Goal: Find specific fact: Find specific fact

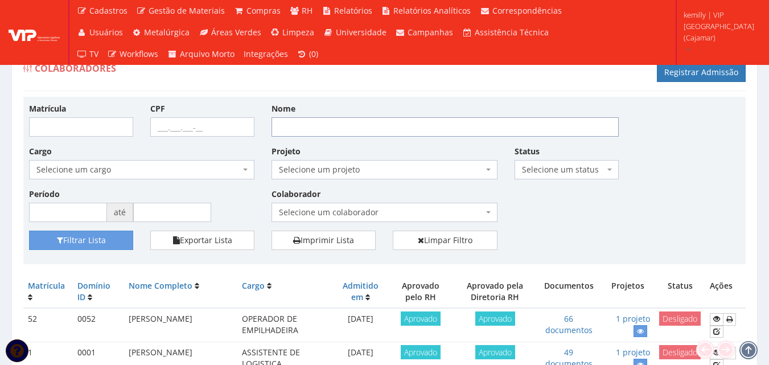
click at [361, 131] on input "Nome" at bounding box center [445, 126] width 347 height 19
type input "graça"
click at [29, 231] on button "Filtrar Lista" at bounding box center [81, 240] width 104 height 19
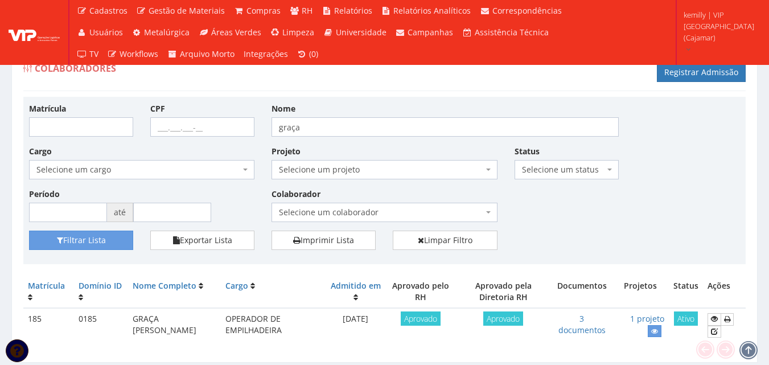
scroll to position [36, 0]
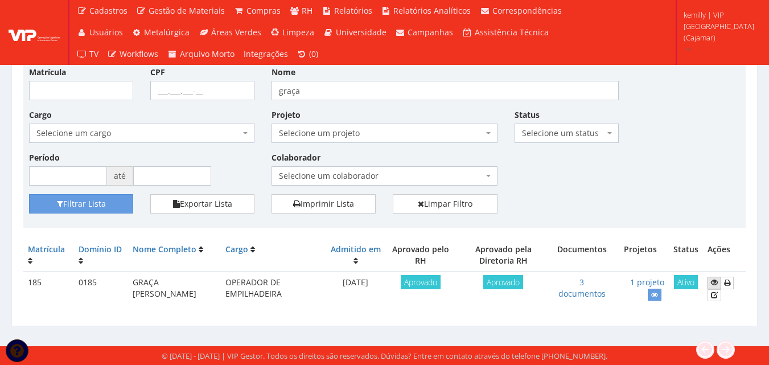
click at [718, 281] on icon at bounding box center [714, 282] width 7 height 8
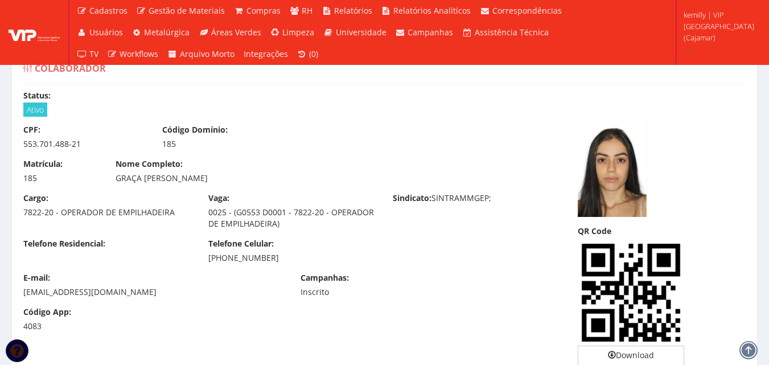
drag, startPoint x: 114, startPoint y: 178, endPoint x: 315, endPoint y: 180, distance: 201.0
click at [315, 180] on div "Nome Completo: GRAÇA [PERSON_NAME]" at bounding box center [292, 171] width 370 height 26
copy div "GRAÇA [PERSON_NAME]"
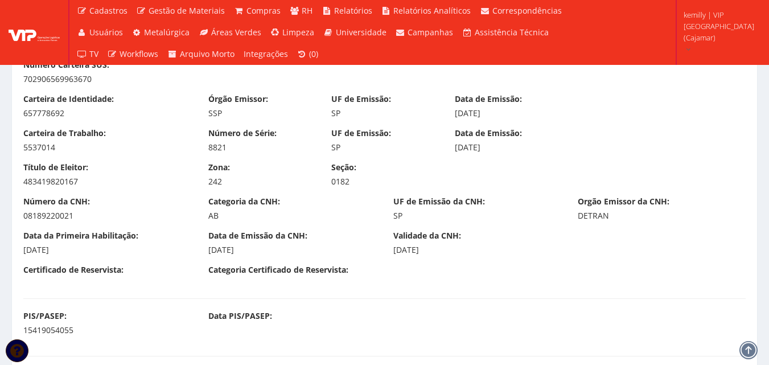
scroll to position [512, 0]
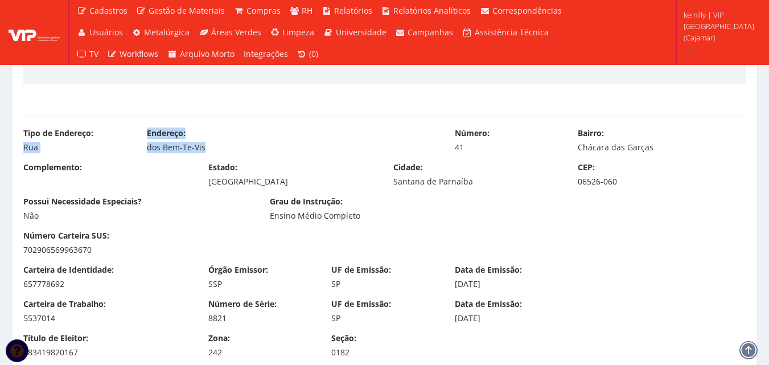
drag, startPoint x: 23, startPoint y: 147, endPoint x: 204, endPoint y: 144, distance: 181.1
click at [204, 144] on div "Tipo de Endereço: Rua Endereço: dos Bem-Te-Vis Número: 41 Bairro: Chácara das G…" at bounding box center [384, 145] width 739 height 34
click at [125, 157] on div "Tipo de Endereço: Rua Endereço: dos Bem-Te-Vis Número: 41 Bairro: Chácara das G…" at bounding box center [384, 145] width 739 height 34
drag, startPoint x: 146, startPoint y: 147, endPoint x: 205, endPoint y: 147, distance: 58.6
click at [205, 147] on div "dos Bem-Te-Vis" at bounding box center [292, 147] width 291 height 11
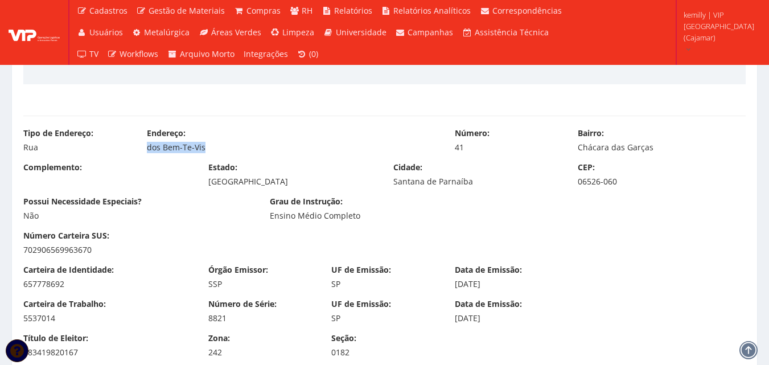
copy div "dos Bem-Te-Vis"
drag, startPoint x: 583, startPoint y: 146, endPoint x: 655, endPoint y: 142, distance: 71.3
click at [659, 142] on div "Chácara das Garças" at bounding box center [662, 147] width 168 height 11
click at [577, 149] on div "Bairro: Chácara das Garças" at bounding box center [661, 141] width 185 height 26
drag, startPoint x: 573, startPoint y: 146, endPoint x: 662, endPoint y: 145, distance: 89.4
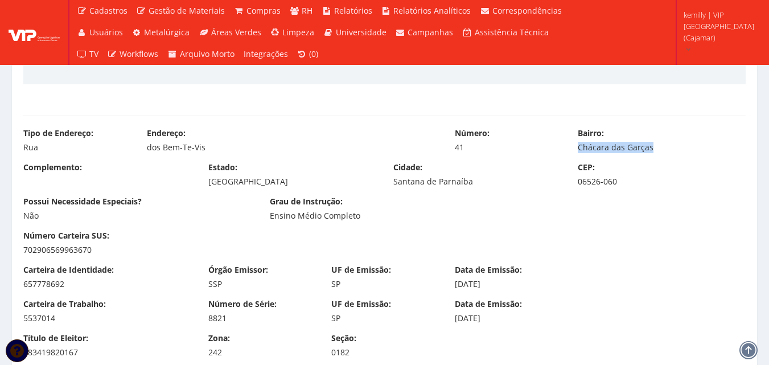
click at [662, 145] on div "Bairro: Chácara das Garças" at bounding box center [661, 141] width 185 height 26
copy div "Chácara das Garças"
drag, startPoint x: 391, startPoint y: 184, endPoint x: 523, endPoint y: 188, distance: 132.7
click at [523, 188] on div "Complemento: Estado: São Paulo Cidade: Santana de Parnaíba CEP: 06526-060" at bounding box center [384, 179] width 739 height 34
click at [402, 216] on div "Ensino Médio Completo" at bounding box center [384, 215] width 229 height 11
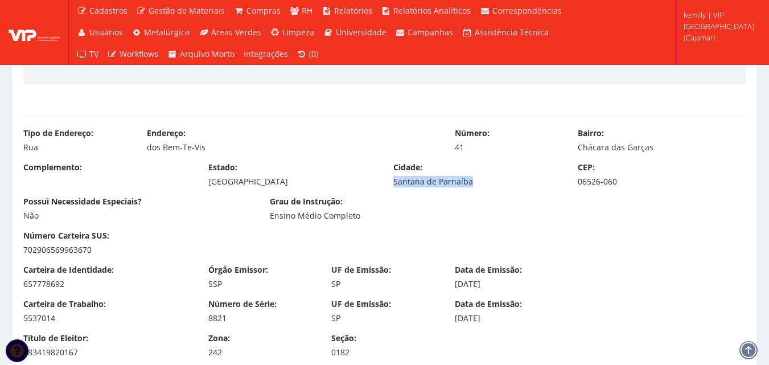
drag, startPoint x: 471, startPoint y: 182, endPoint x: 385, endPoint y: 187, distance: 86.7
click at [385, 187] on div "Cidade: Santana de Parnaíba" at bounding box center [477, 175] width 185 height 26
copy div "Santana de Parnaíba"
drag, startPoint x: 579, startPoint y: 183, endPoint x: 628, endPoint y: 176, distance: 49.4
click at [628, 176] on div "06526-060" at bounding box center [662, 181] width 168 height 11
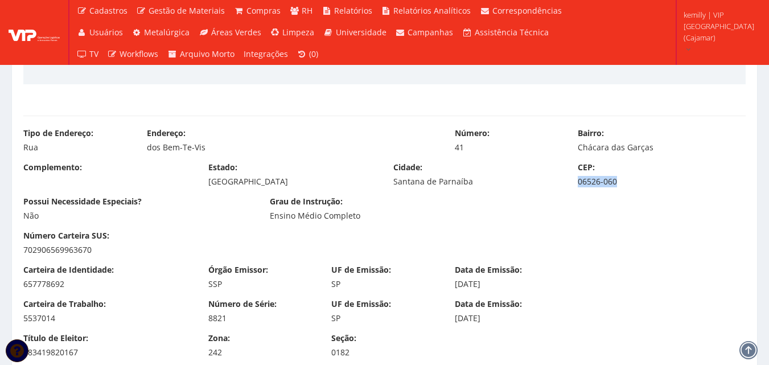
copy div "06526-060"
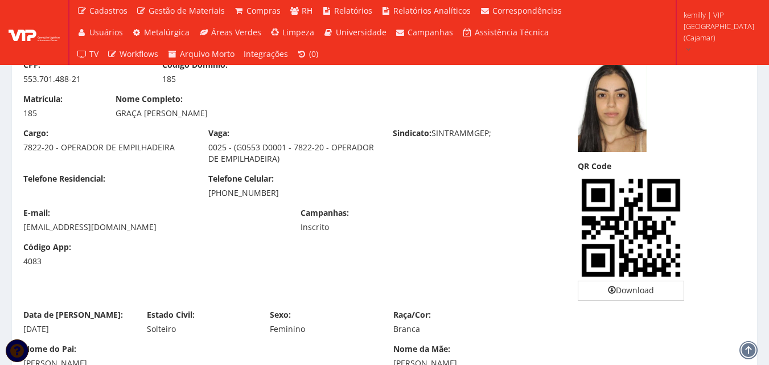
scroll to position [0, 0]
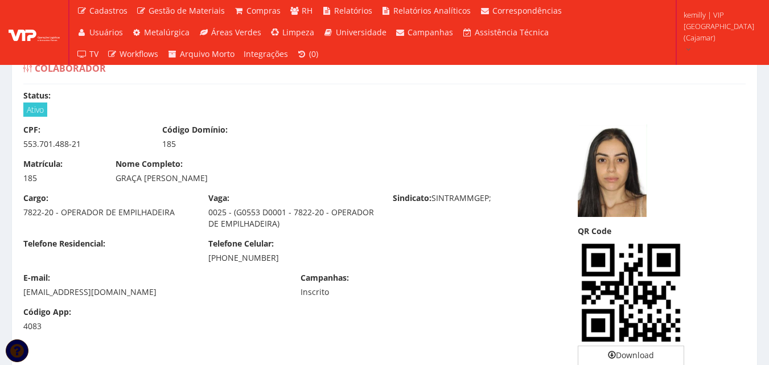
drag, startPoint x: 116, startPoint y: 178, endPoint x: 337, endPoint y: 175, distance: 221.5
click at [337, 175] on div "GRAÇA [PERSON_NAME]" at bounding box center [292, 177] width 353 height 11
copy div "GRAÇA [PERSON_NAME]"
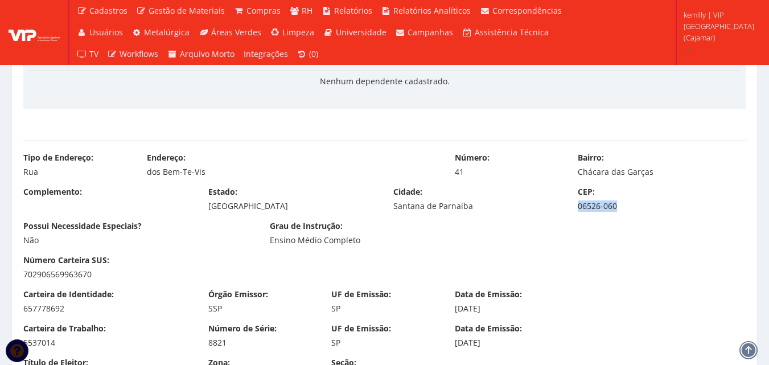
scroll to position [569, 0]
